Goal: Task Accomplishment & Management: Manage account settings

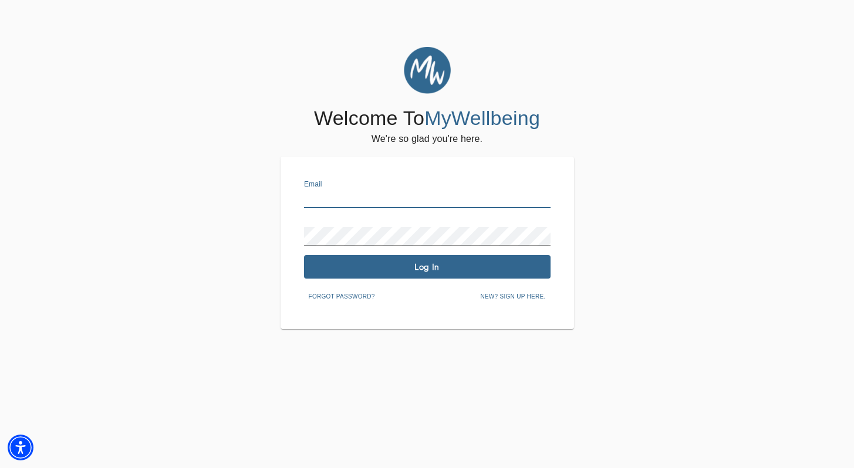
drag, startPoint x: 354, startPoint y: 199, endPoint x: 354, endPoint y: 209, distance: 9.4
click at [354, 199] on input "text" at bounding box center [427, 198] width 246 height 19
type input "[PERSON_NAME][EMAIL_ADDRESS][DOMAIN_NAME]"
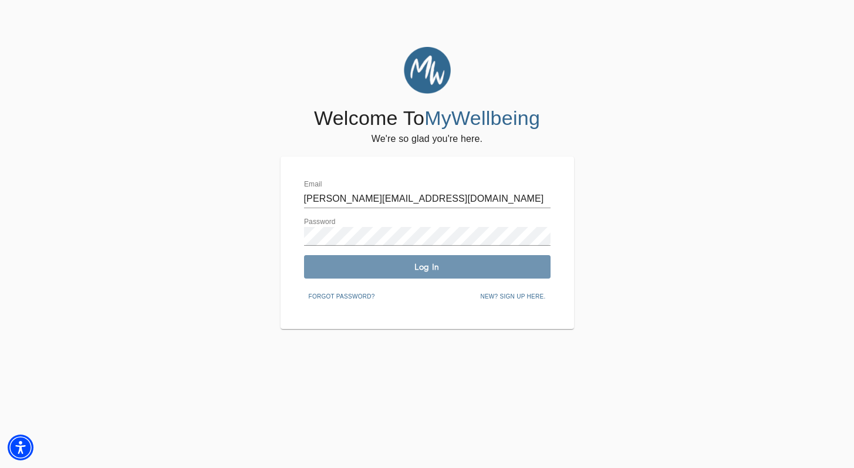
click at [506, 264] on span "Log In" at bounding box center [427, 267] width 237 height 11
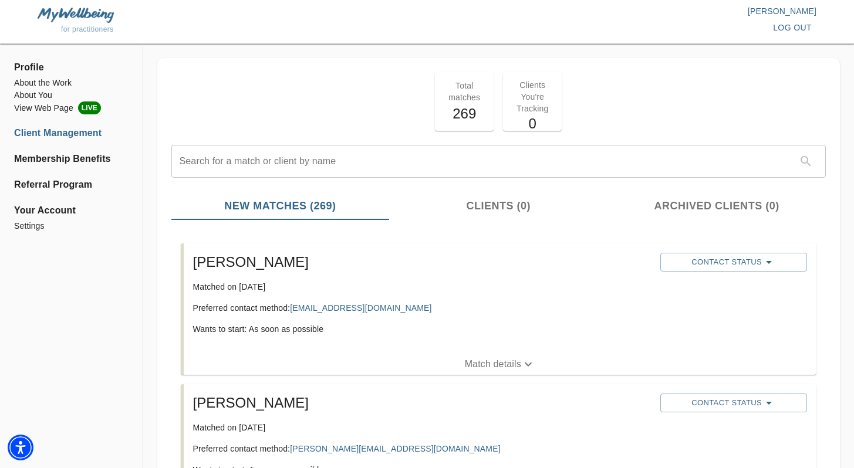
click at [386, 310] on p "Preferred contact method: [EMAIL_ADDRESS][DOMAIN_NAME]" at bounding box center [422, 308] width 458 height 12
drag, startPoint x: 387, startPoint y: 310, endPoint x: 293, endPoint y: 308, distance: 93.3
click at [293, 308] on p "Preferred contact method: [EMAIL_ADDRESS][DOMAIN_NAME]" at bounding box center [422, 308] width 458 height 12
click at [754, 266] on span "Contact Status" at bounding box center [733, 262] width 135 height 14
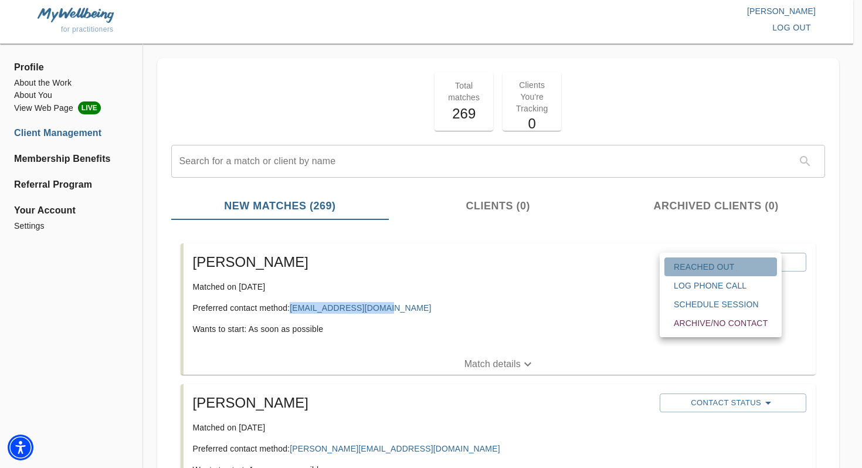
click at [734, 265] on span "Reached Out" at bounding box center [721, 267] width 94 height 12
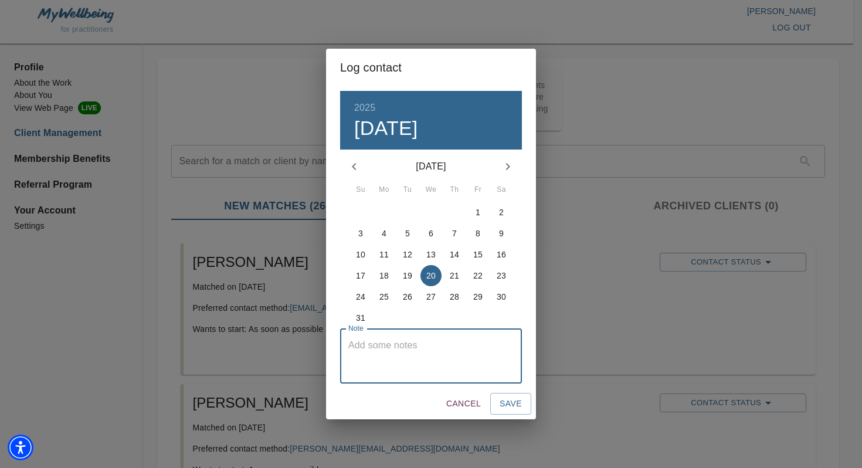
click at [469, 356] on textarea at bounding box center [430, 356] width 165 height 33
type textarea "emailed client"
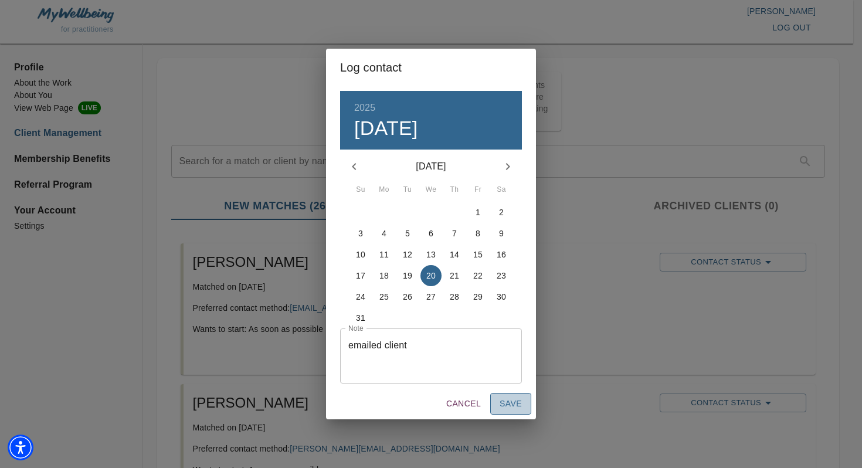
click at [523, 404] on button "Save" at bounding box center [510, 404] width 41 height 22
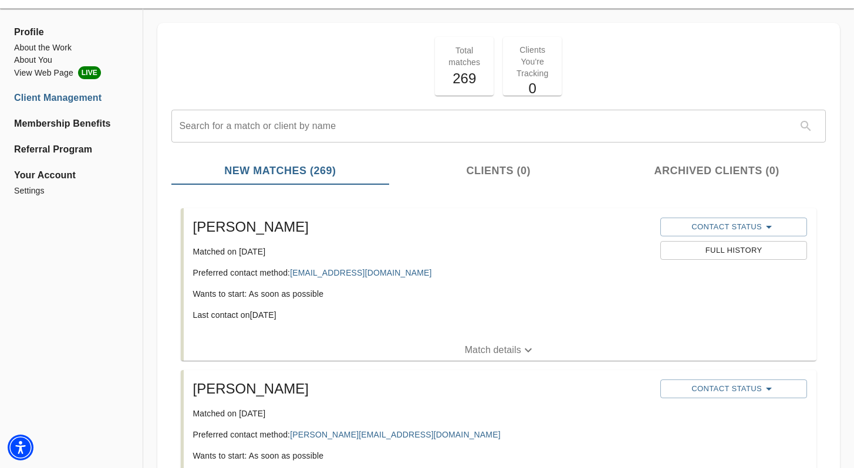
scroll to position [219, 0]
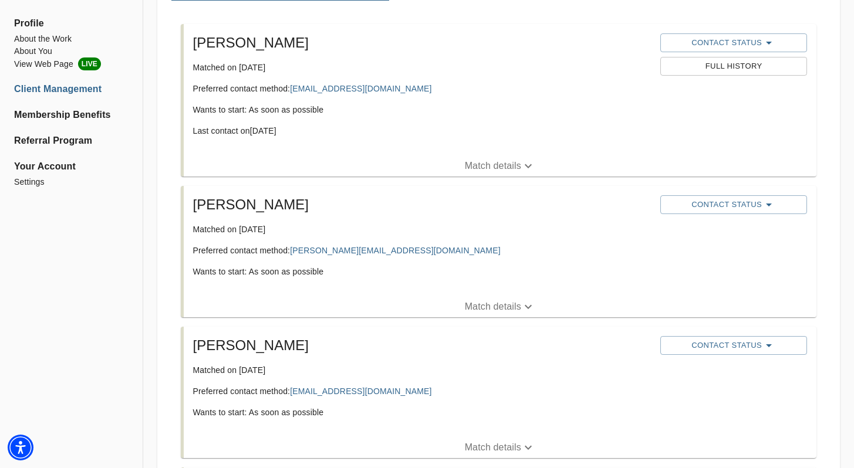
click at [388, 265] on div "[PERSON_NAME] Matched on [DATE] Preferred contact method: [PERSON_NAME][EMAIL_A…" at bounding box center [422, 241] width 468 height 101
drag, startPoint x: 382, startPoint y: 252, endPoint x: 295, endPoint y: 253, distance: 87.4
click at [293, 254] on p "Preferred contact method: [PERSON_NAME][EMAIL_ADDRESS][DOMAIN_NAME]" at bounding box center [422, 251] width 458 height 12
copy link "[PERSON_NAME][EMAIL_ADDRESS][DOMAIN_NAME]"
click at [753, 202] on span "Contact Status" at bounding box center [733, 205] width 135 height 14
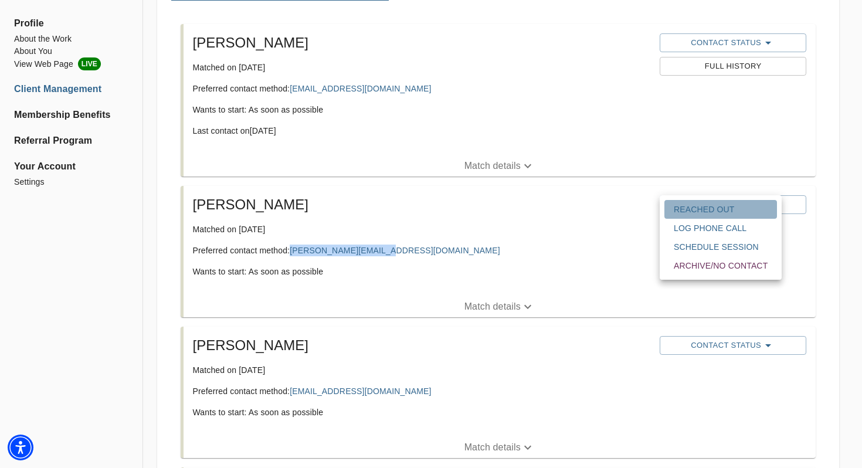
click at [716, 205] on span "Reached Out" at bounding box center [721, 210] width 94 height 12
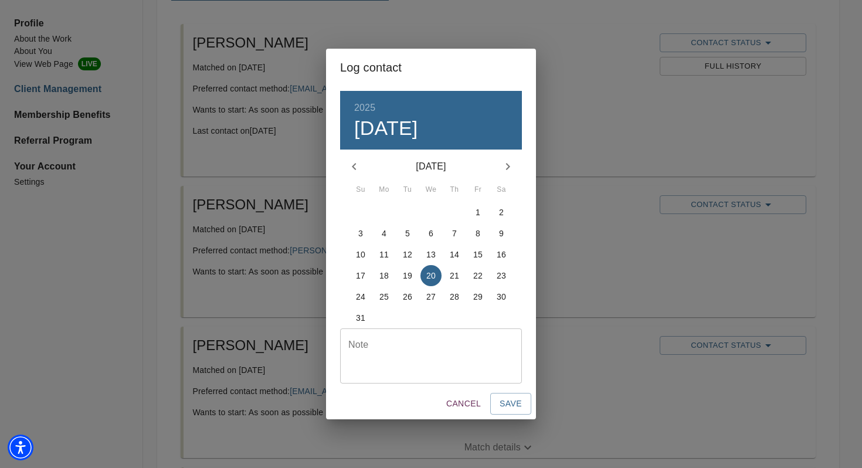
click at [423, 336] on div "Note" at bounding box center [431, 356] width 182 height 55
type textarea "emailed"
click at [518, 406] on span "Save" at bounding box center [511, 404] width 22 height 15
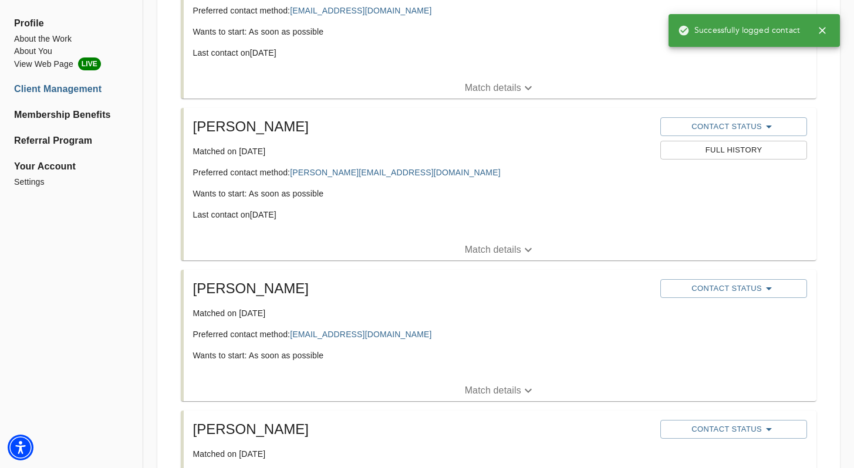
scroll to position [374, 0]
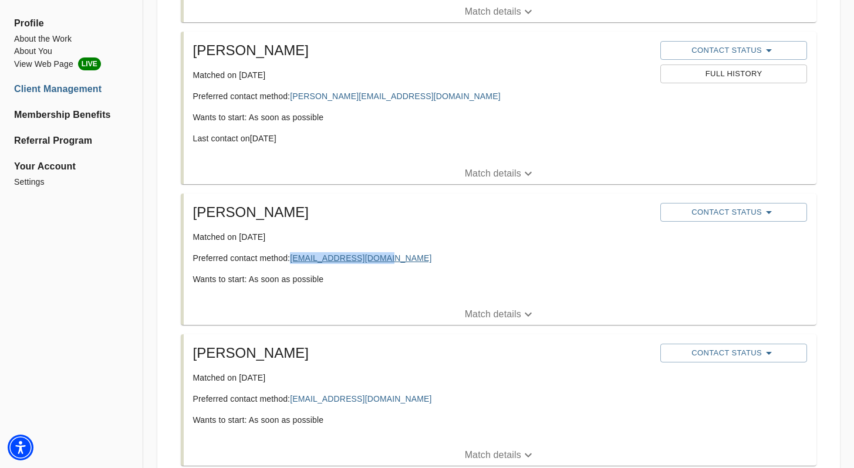
drag, startPoint x: 401, startPoint y: 259, endPoint x: 292, endPoint y: 258, distance: 109.1
click at [292, 258] on p "Preferred contact method: [EMAIL_ADDRESS][DOMAIN_NAME]" at bounding box center [422, 258] width 458 height 12
copy link "[EMAIL_ADDRESS][DOMAIN_NAME]"
click at [738, 214] on span "Contact Status" at bounding box center [733, 212] width 135 height 14
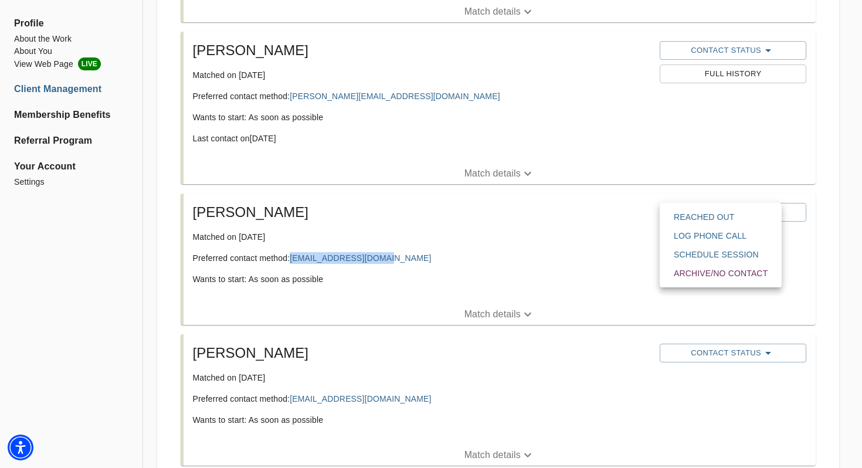
click at [705, 219] on span "Reached Out" at bounding box center [721, 217] width 94 height 12
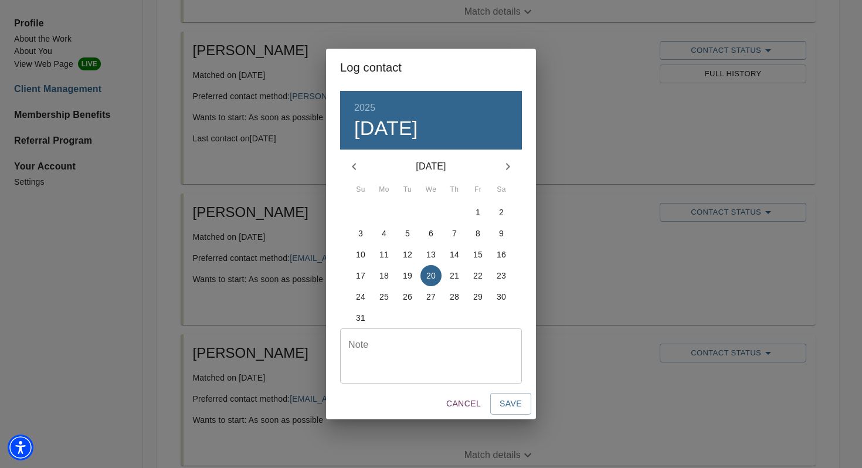
click at [421, 347] on textarea at bounding box center [430, 356] width 165 height 33
type textarea "emailed"
click at [513, 400] on span "Save" at bounding box center [511, 404] width 22 height 15
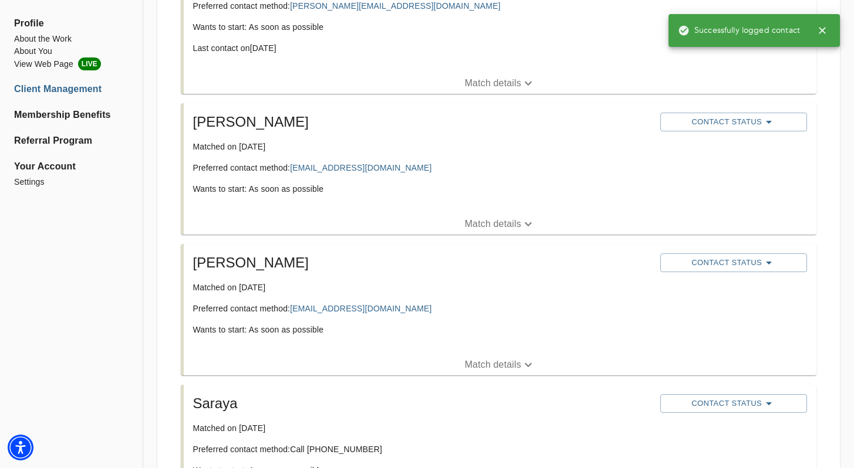
scroll to position [464, 0]
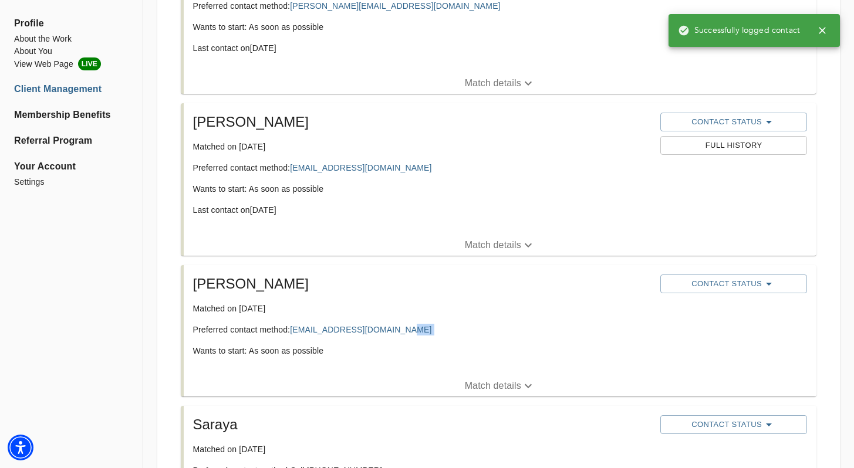
drag, startPoint x: 388, startPoint y: 329, endPoint x: 320, endPoint y: 336, distance: 68.4
click at [327, 336] on div "[PERSON_NAME] Matched on [DATE] Preferred contact method: [PERSON_NAME][EMAIL_A…" at bounding box center [422, 320] width 468 height 101
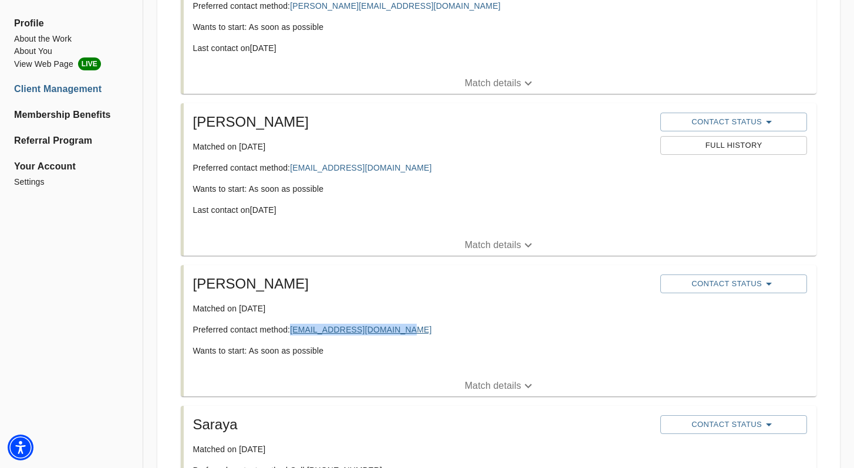
drag, startPoint x: 407, startPoint y: 333, endPoint x: 301, endPoint y: 333, distance: 105.6
click at [293, 333] on p "Preferred contact method: [PERSON_NAME][EMAIL_ADDRESS][DOMAIN_NAME]" at bounding box center [422, 330] width 458 height 12
copy link "[EMAIL_ADDRESS][DOMAIN_NAME]"
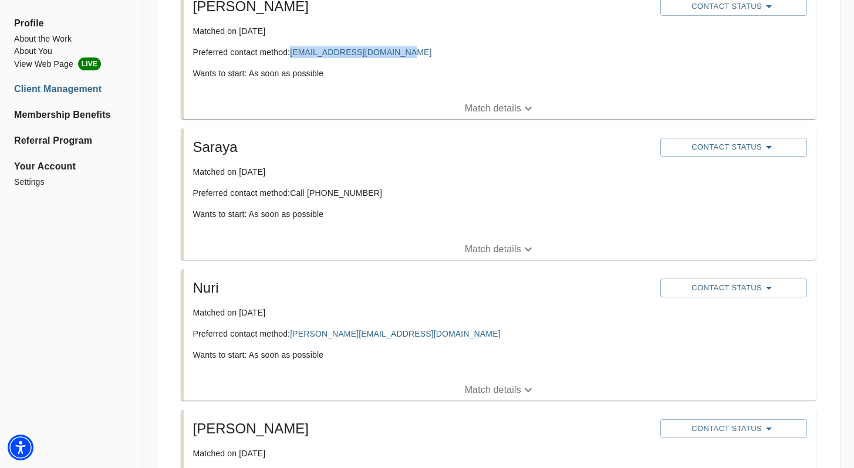
scroll to position [904, 0]
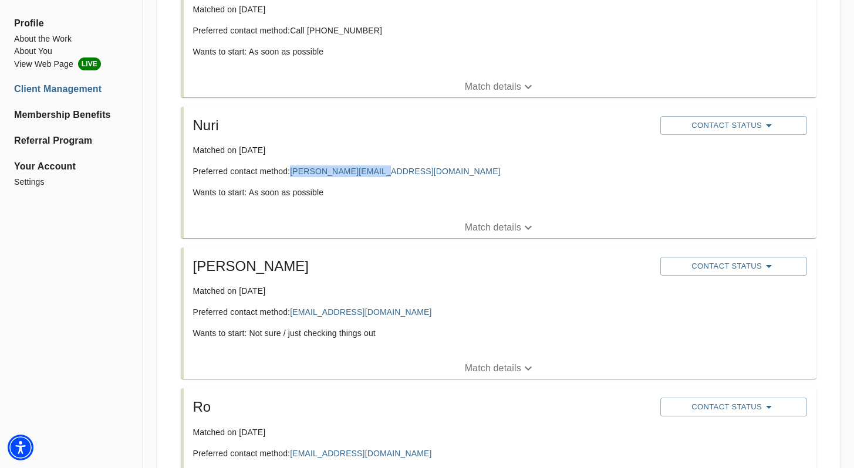
drag, startPoint x: 393, startPoint y: 175, endPoint x: 291, endPoint y: 171, distance: 102.2
click at [291, 171] on p "Preferred contact method: [PERSON_NAME][EMAIL_ADDRESS][DOMAIN_NAME]" at bounding box center [422, 171] width 458 height 12
copy p "[PERSON_NAME][EMAIL_ADDRESS][DOMAIN_NAME]"
click at [733, 127] on span "Contact Status" at bounding box center [733, 126] width 135 height 14
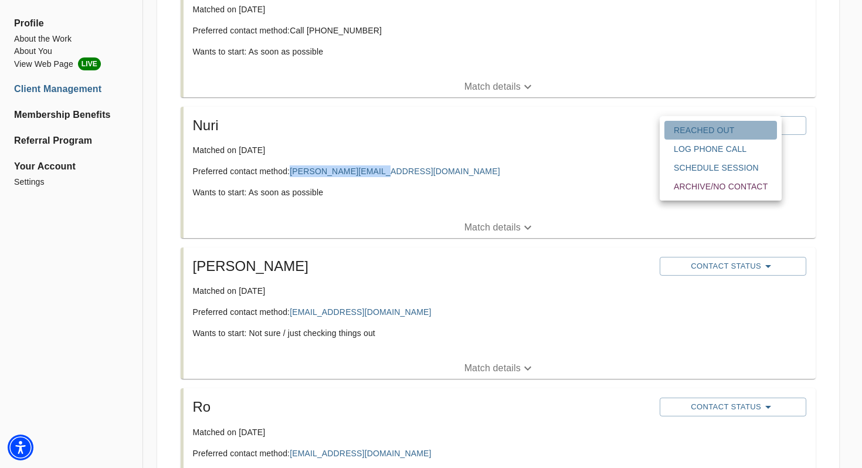
click at [723, 125] on span "Reached Out" at bounding box center [721, 130] width 94 height 12
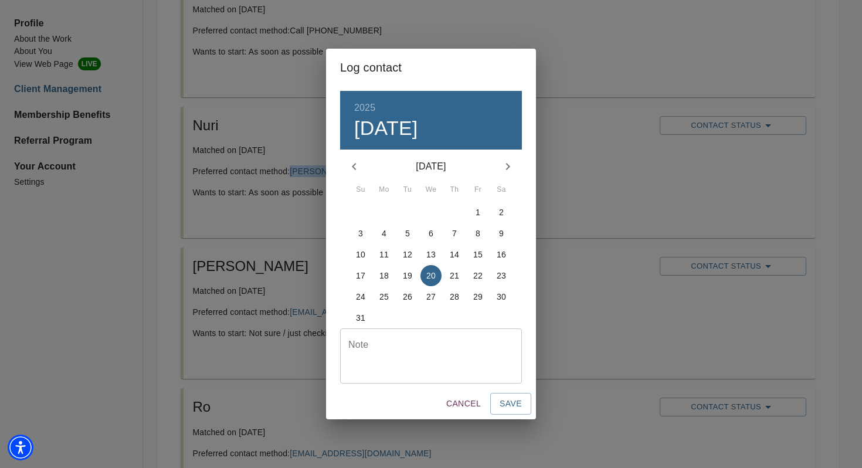
click at [486, 341] on textarea at bounding box center [430, 356] width 165 height 33
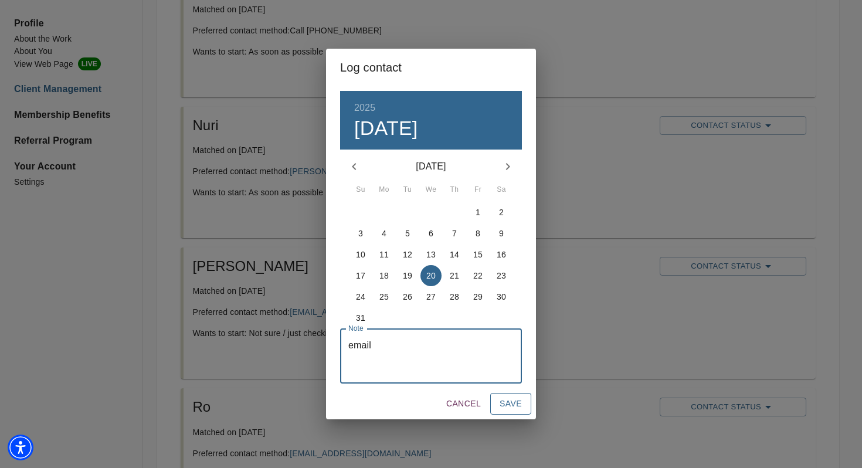
type textarea "email"
click at [512, 406] on span "Save" at bounding box center [511, 404] width 22 height 15
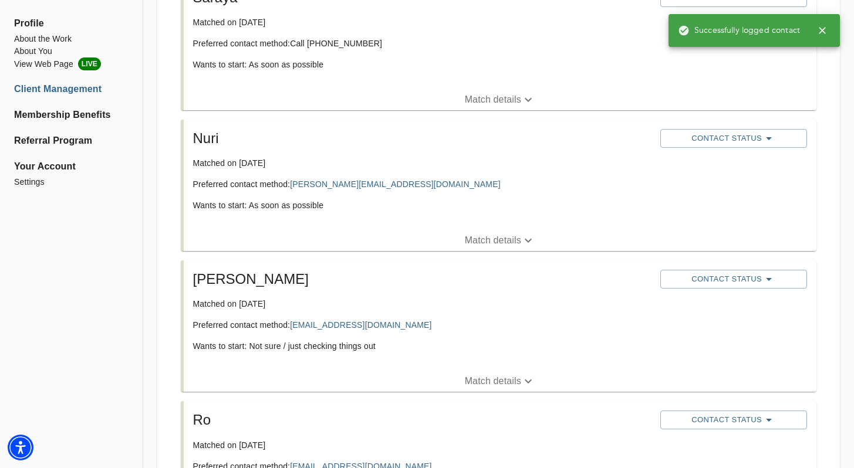
scroll to position [1102, 0]
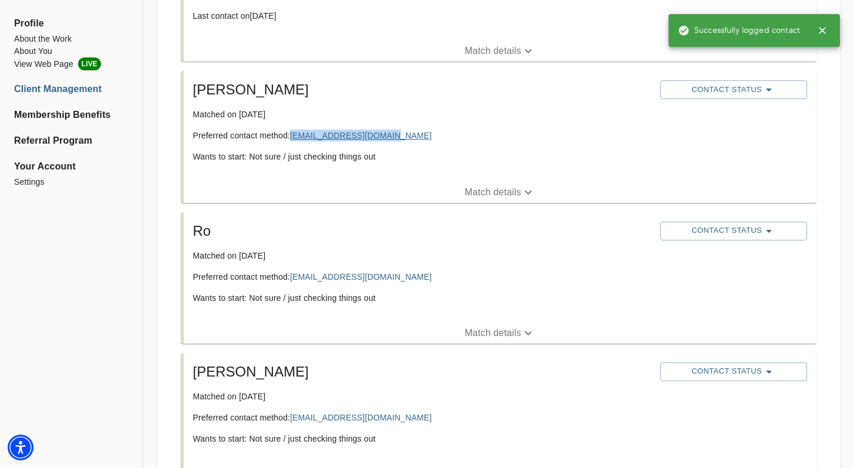
drag, startPoint x: 391, startPoint y: 132, endPoint x: 295, endPoint y: 138, distance: 95.8
click at [294, 138] on p "Preferred contact method: [EMAIL_ADDRESS][DOMAIN_NAME]" at bounding box center [422, 136] width 458 height 12
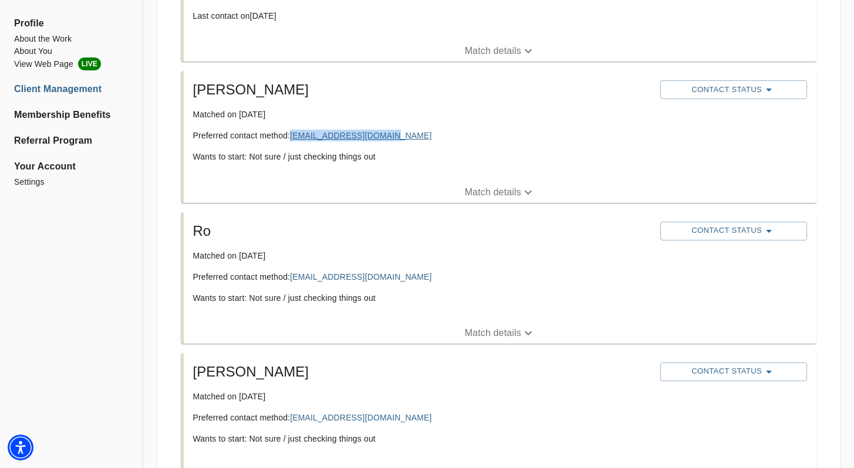
copy link "[EMAIL_ADDRESS][DOMAIN_NAME]"
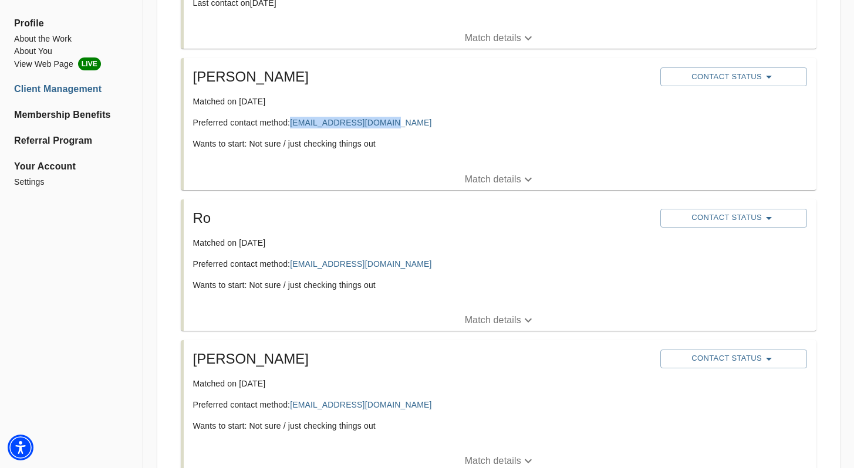
scroll to position [1176, 0]
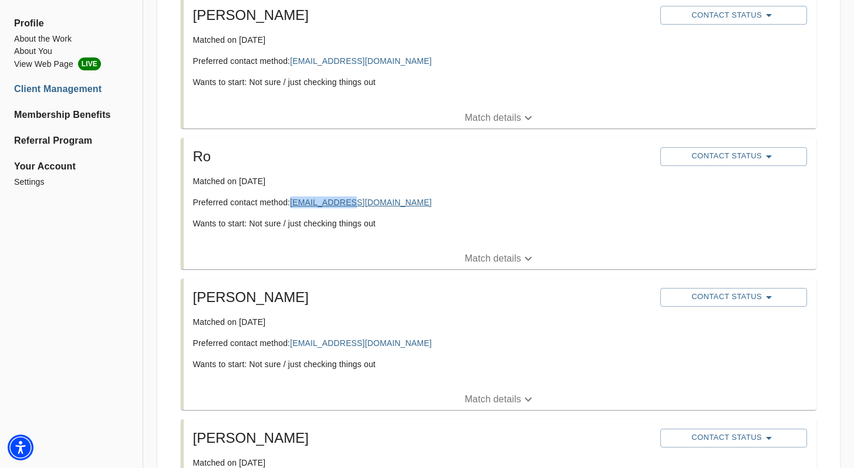
drag, startPoint x: 367, startPoint y: 202, endPoint x: 292, endPoint y: 203, distance: 75.1
click at [292, 203] on p "Preferred contact method: [EMAIL_ADDRESS][DOMAIN_NAME]" at bounding box center [422, 203] width 458 height 12
copy link "[EMAIL_ADDRESS][DOMAIN_NAME]"
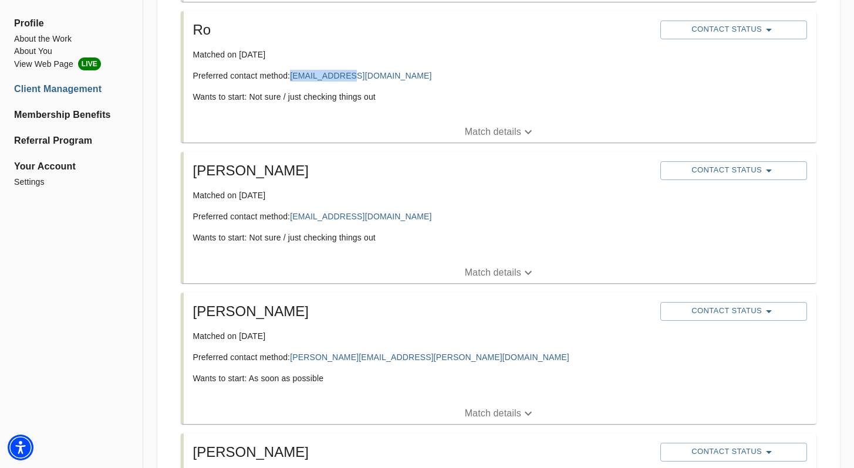
scroll to position [1303, 0]
drag, startPoint x: 401, startPoint y: 215, endPoint x: 293, endPoint y: 215, distance: 107.9
click at [293, 215] on p "Preferred contact method: [EMAIL_ADDRESS][DOMAIN_NAME]" at bounding box center [422, 217] width 458 height 12
copy link "[EMAIL_ADDRESS][DOMAIN_NAME]"
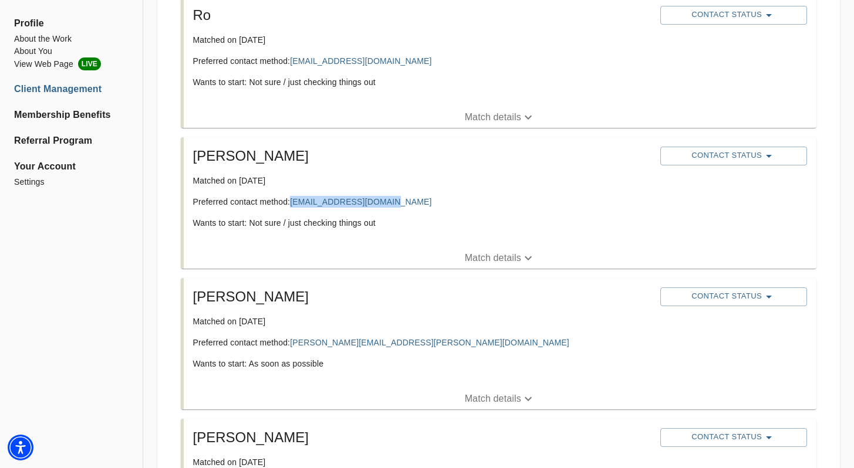
scroll to position [1318, 0]
drag, startPoint x: 412, startPoint y: 344, endPoint x: 297, endPoint y: 341, distance: 115.0
click at [295, 342] on p "Preferred contact method: [PERSON_NAME][EMAIL_ADDRESS][PERSON_NAME][DOMAIN_NAME]" at bounding box center [422, 342] width 458 height 12
copy link "[PERSON_NAME][EMAIL_ADDRESS][PERSON_NAME][DOMAIN_NAME]"
click at [698, 300] on span "Contact Status" at bounding box center [733, 296] width 135 height 14
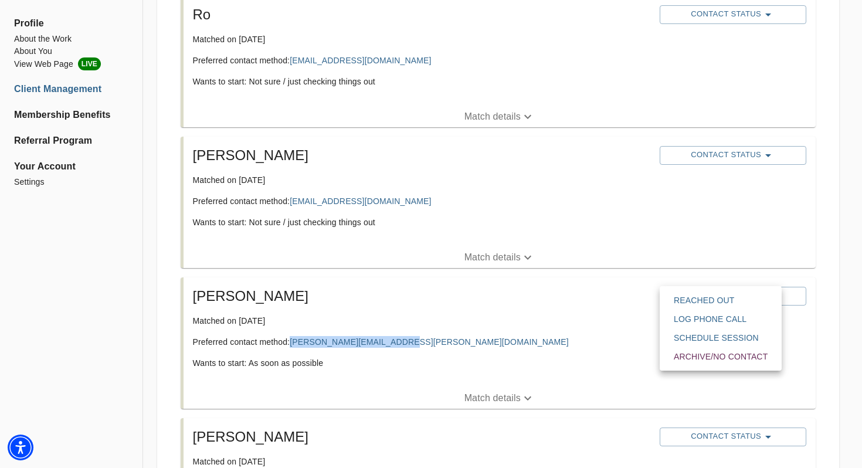
click at [702, 300] on span "Reached Out" at bounding box center [721, 301] width 94 height 12
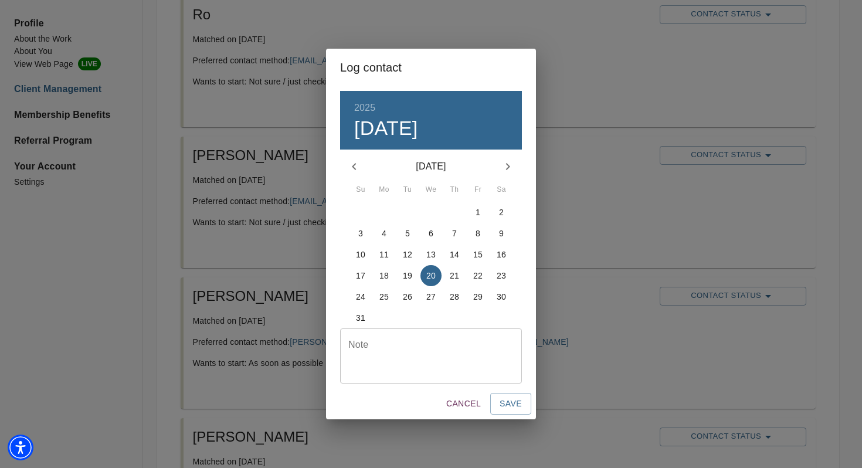
click at [411, 347] on textarea at bounding box center [430, 356] width 165 height 33
type textarea "m"
type textarea "emailed"
click at [511, 407] on span "Save" at bounding box center [511, 404] width 22 height 15
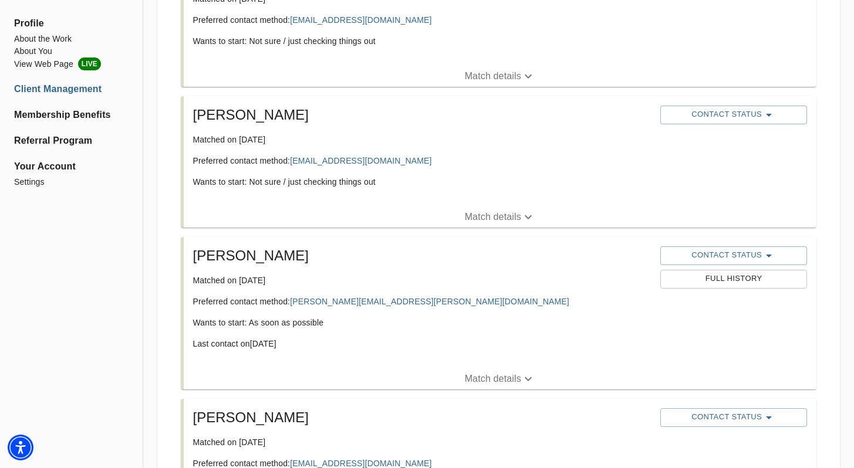
scroll to position [1586, 0]
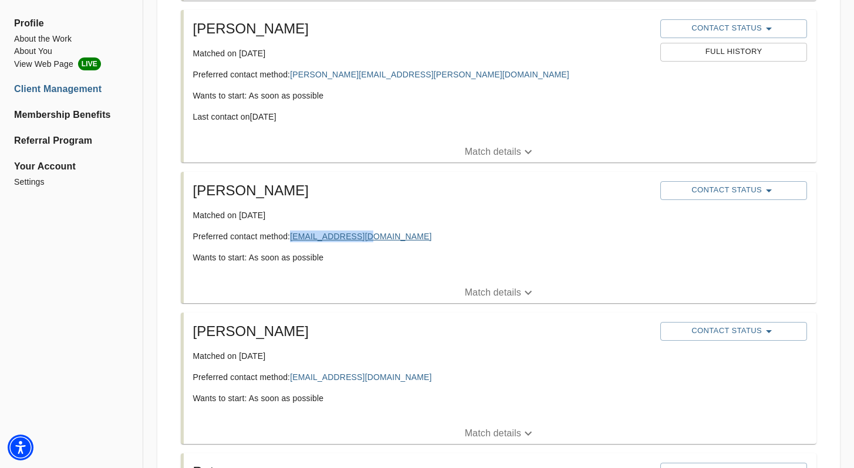
drag, startPoint x: 377, startPoint y: 235, endPoint x: 292, endPoint y: 238, distance: 85.1
click at [292, 238] on p "Preferred contact method: [EMAIL_ADDRESS][DOMAIN_NAME]" at bounding box center [422, 237] width 458 height 12
copy link "[EMAIL_ADDRESS][DOMAIN_NAME]"
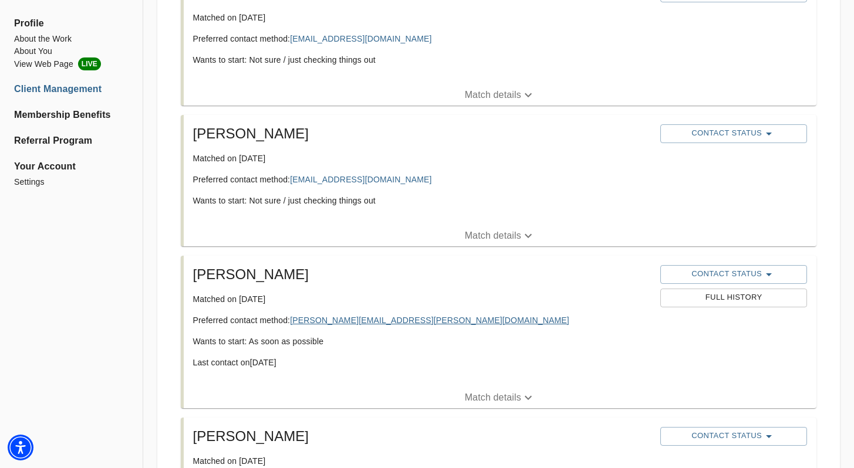
scroll to position [1482, 0]
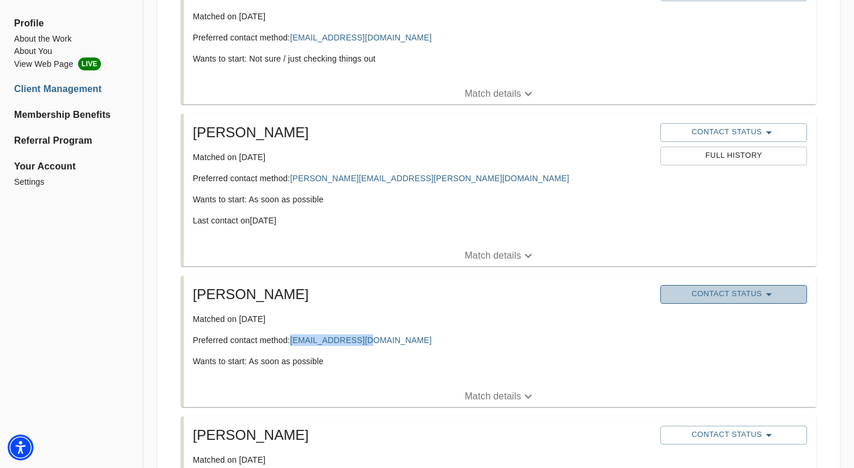
click at [725, 296] on span "Contact Status" at bounding box center [733, 294] width 135 height 14
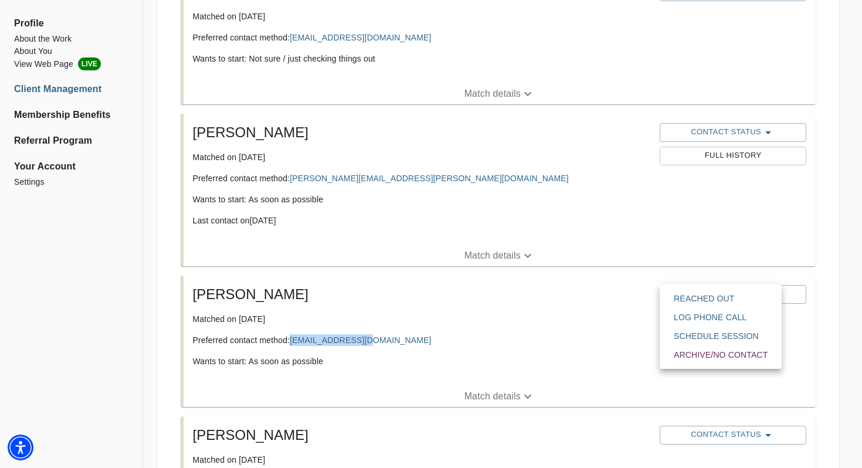
click at [715, 293] on span "Reached Out" at bounding box center [721, 299] width 94 height 12
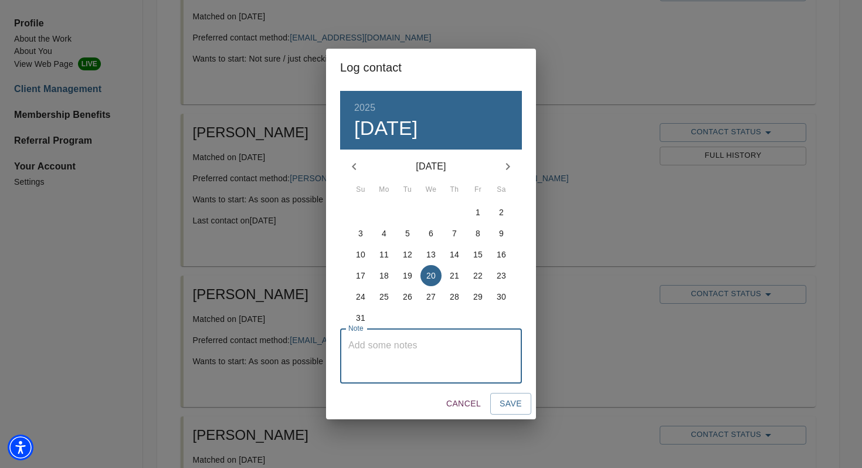
drag, startPoint x: 376, startPoint y: 339, endPoint x: 383, endPoint y: 340, distance: 7.1
click at [375, 340] on textarea at bounding box center [430, 356] width 165 height 33
type textarea "emailed"
click at [508, 397] on span "Save" at bounding box center [511, 404] width 22 height 15
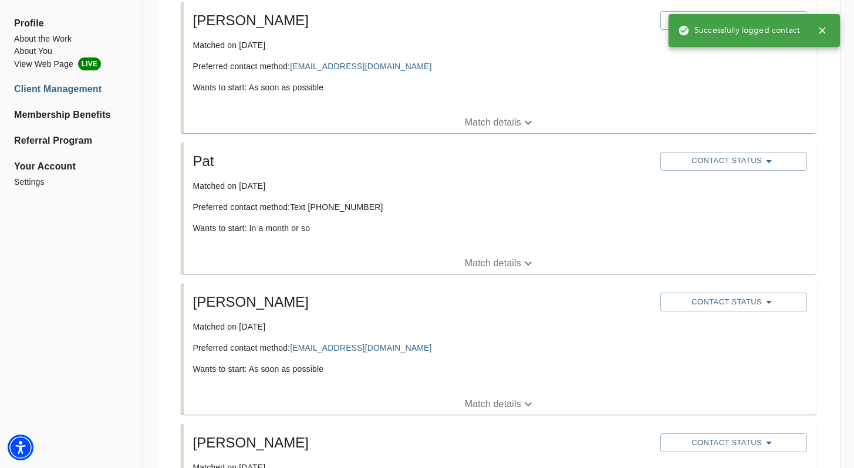
scroll to position [1840, 0]
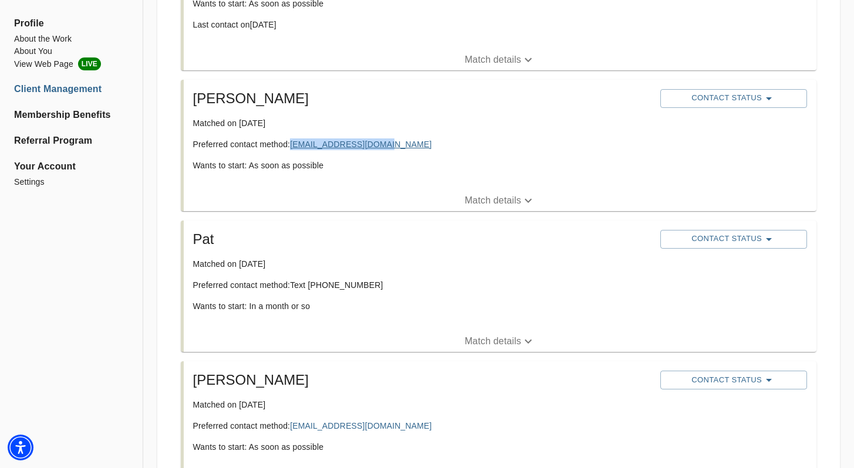
drag, startPoint x: 385, startPoint y: 145, endPoint x: 293, endPoint y: 147, distance: 92.1
click at [293, 147] on p "Preferred contact method: [EMAIL_ADDRESS][DOMAIN_NAME]" at bounding box center [422, 144] width 458 height 12
copy link "[EMAIL_ADDRESS][DOMAIN_NAME]"
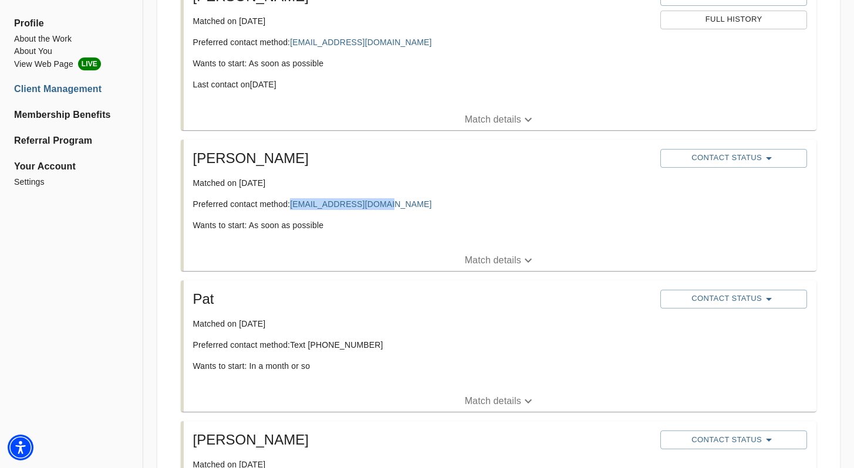
scroll to position [1952, 0]
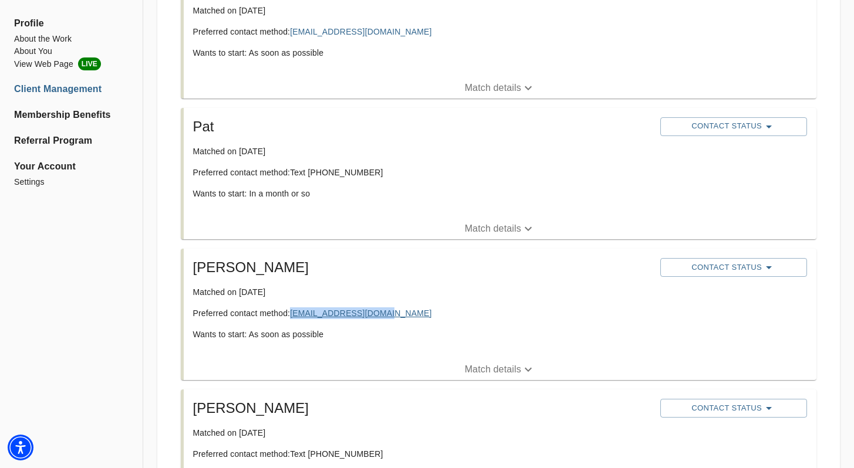
drag, startPoint x: 405, startPoint y: 316, endPoint x: 293, endPoint y: 310, distance: 111.6
click at [293, 310] on p "Preferred contact method: [EMAIL_ADDRESS][DOMAIN_NAME]" at bounding box center [422, 313] width 458 height 12
click at [719, 270] on span "Contact Status" at bounding box center [733, 267] width 135 height 14
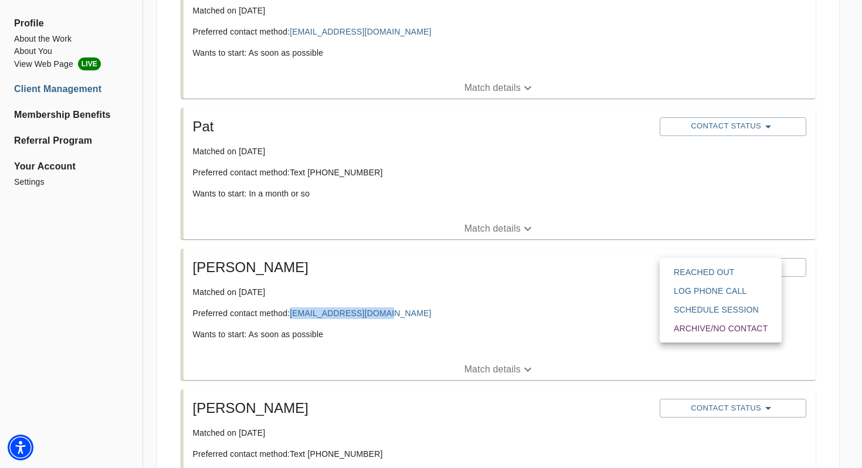
click at [693, 275] on span "Reached Out" at bounding box center [721, 272] width 94 height 12
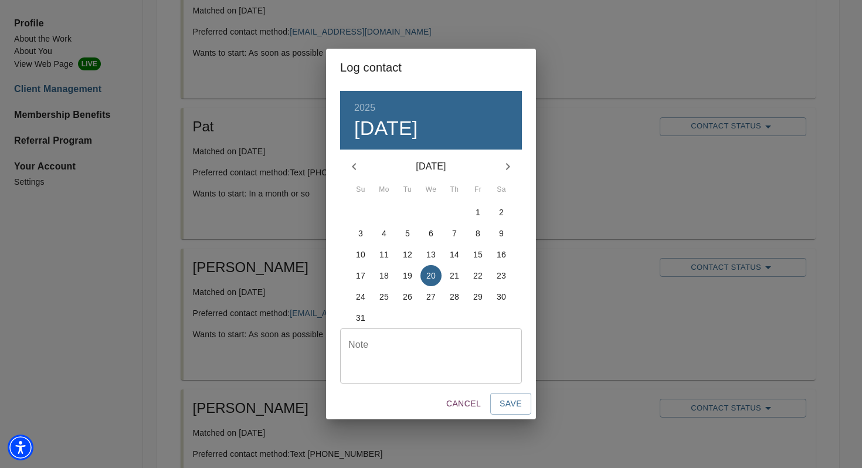
click at [458, 355] on textarea at bounding box center [430, 356] width 165 height 33
type textarea "emailed"
click at [526, 404] on button "Save" at bounding box center [510, 404] width 41 height 22
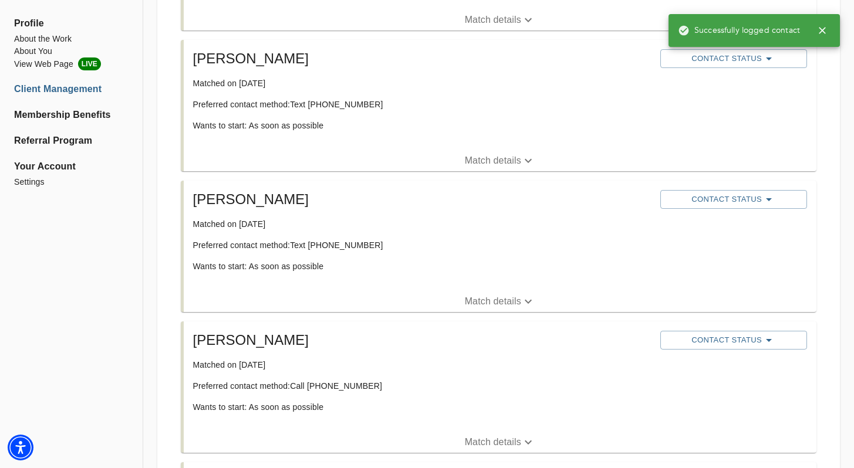
scroll to position [2218, 0]
